Goal: Information Seeking & Learning: Learn about a topic

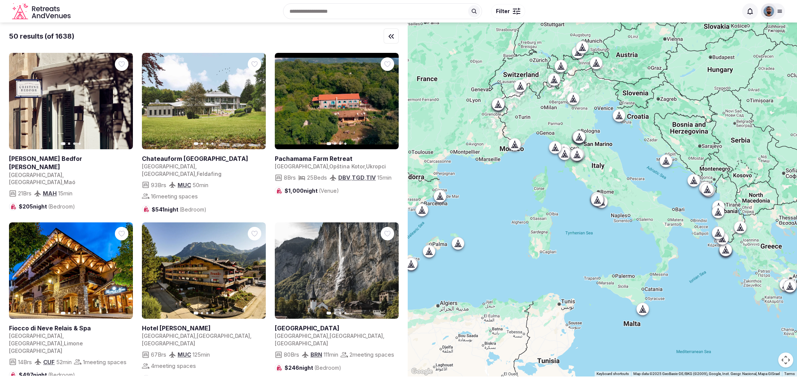
scroll to position [1236, 0]
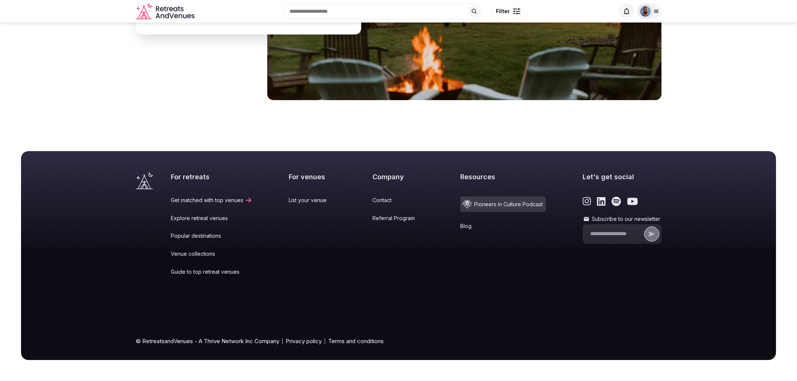
scroll to position [3146, 0]
click at [199, 232] on link "Popular destinations" at bounding box center [211, 236] width 81 height 8
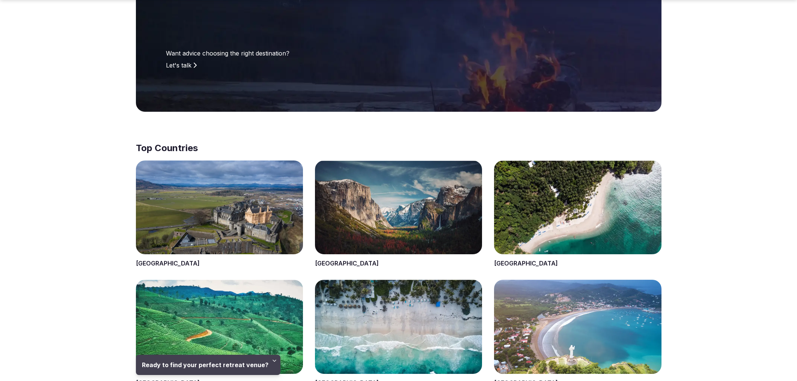
scroll to position [178, 0]
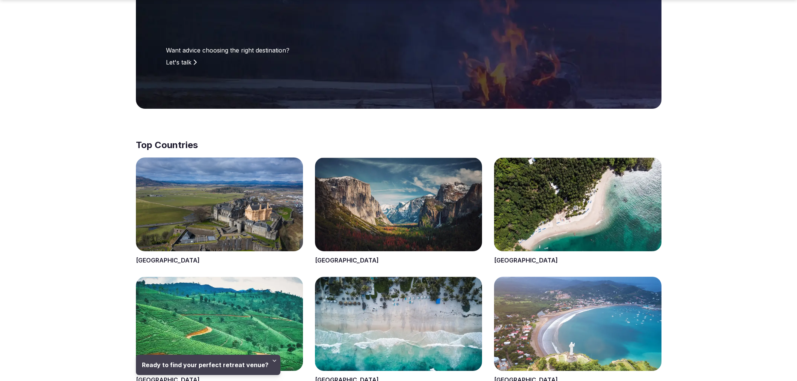
click at [217, 209] on span at bounding box center [219, 212] width 167 height 108
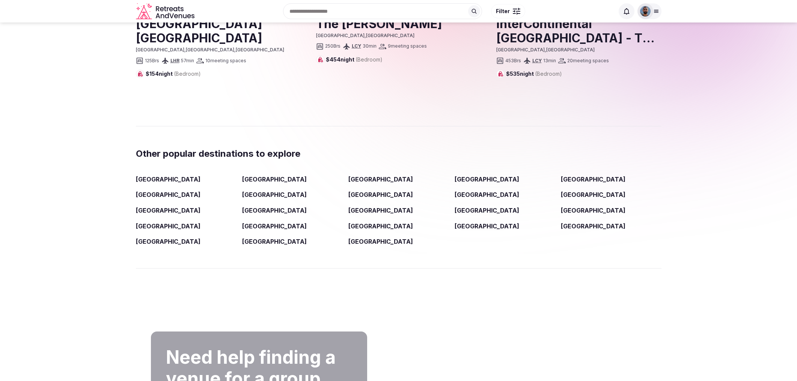
scroll to position [1166, 0]
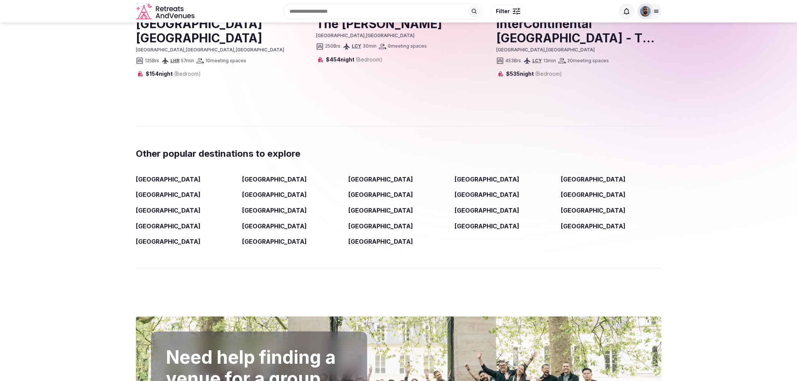
drag, startPoint x: 249, startPoint y: 186, endPoint x: 255, endPoint y: 187, distance: 6.0
click at [249, 183] on link "Bali" at bounding box center [274, 180] width 65 height 8
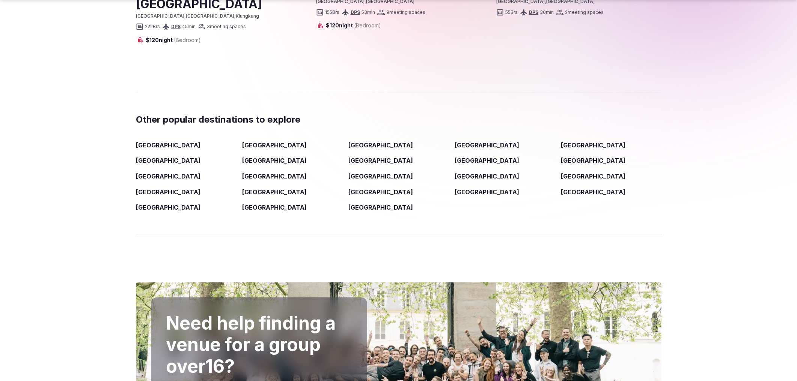
scroll to position [1193, 0]
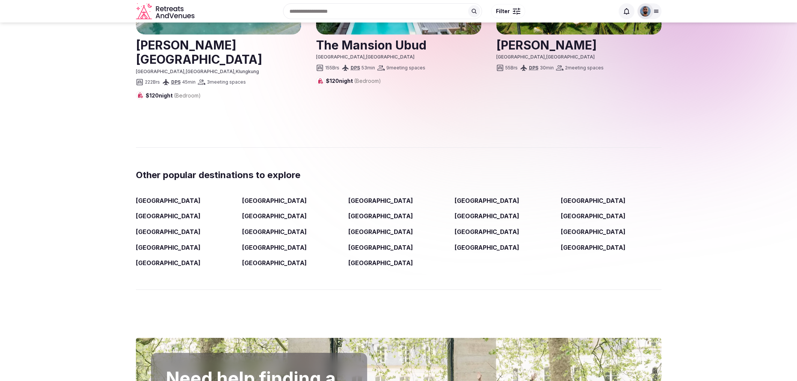
click at [465, 197] on link "Croatia" at bounding box center [487, 201] width 65 height 8
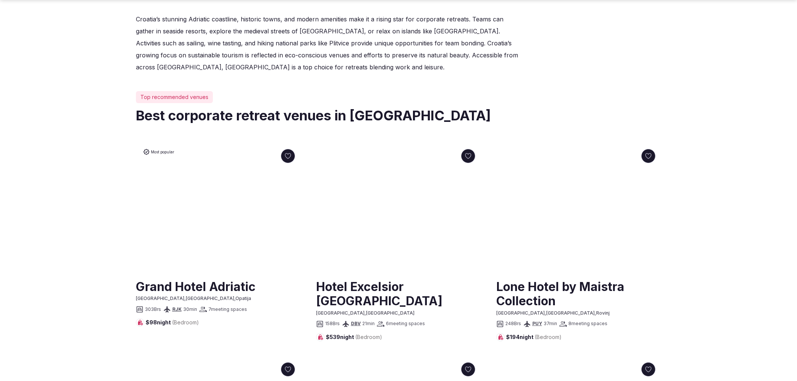
scroll to position [286, 0]
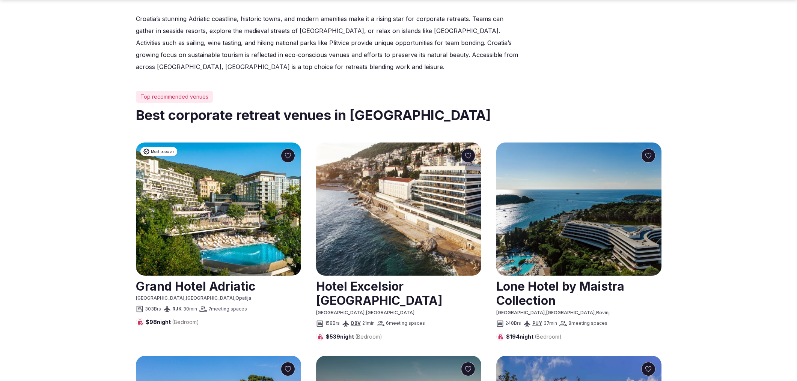
click at [404, 183] on img at bounding box center [398, 209] width 165 height 133
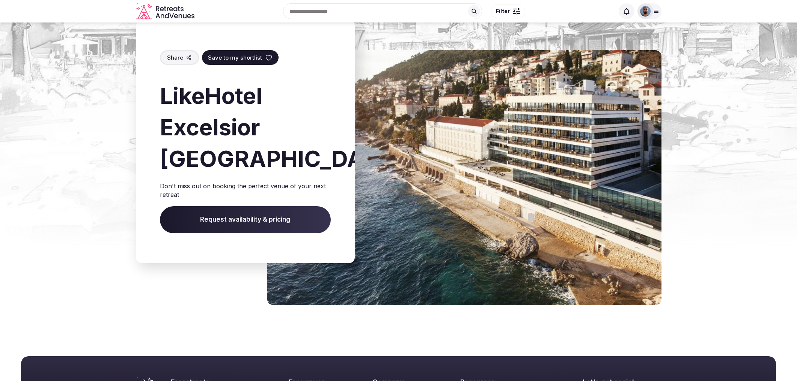
scroll to position [3900, 0]
